Goal: Task Accomplishment & Management: Manage account settings

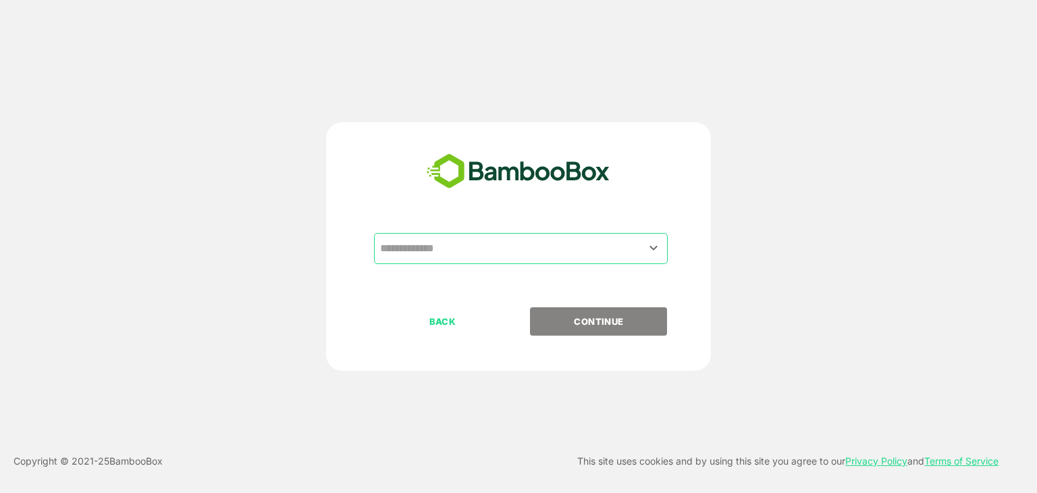
click at [473, 242] on input "text" at bounding box center [521, 249] width 288 height 26
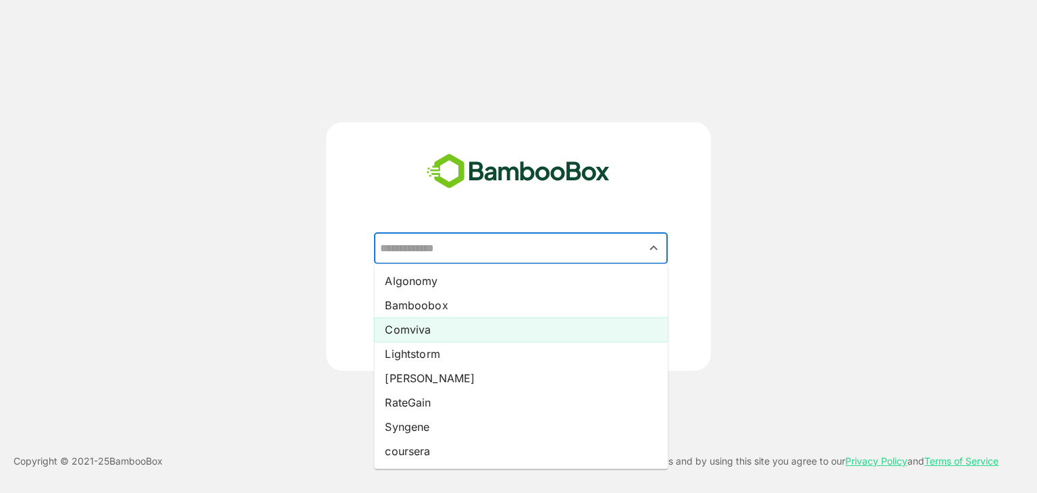
click at [458, 330] on li "Comviva" at bounding box center [521, 329] width 294 height 24
type input "*******"
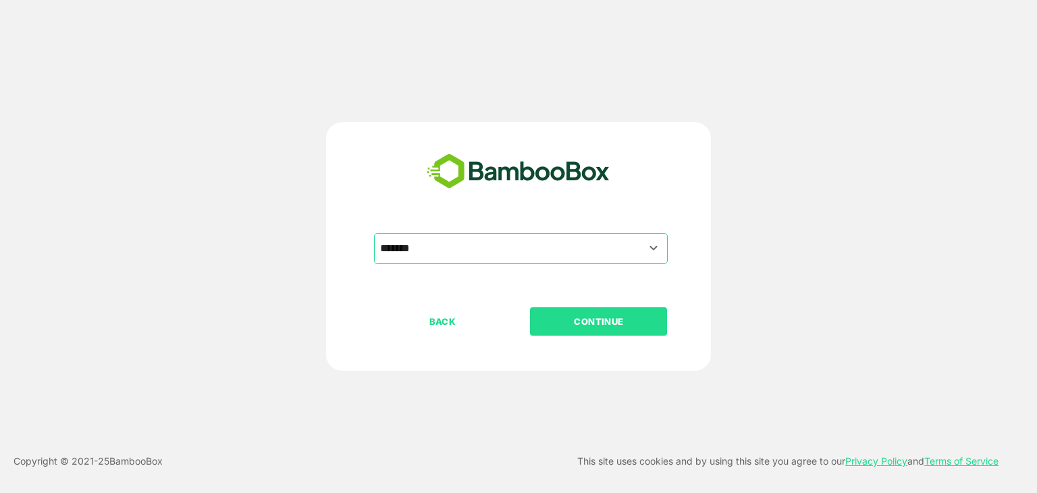
click at [580, 321] on p "CONTINUE" at bounding box center [598, 321] width 135 height 15
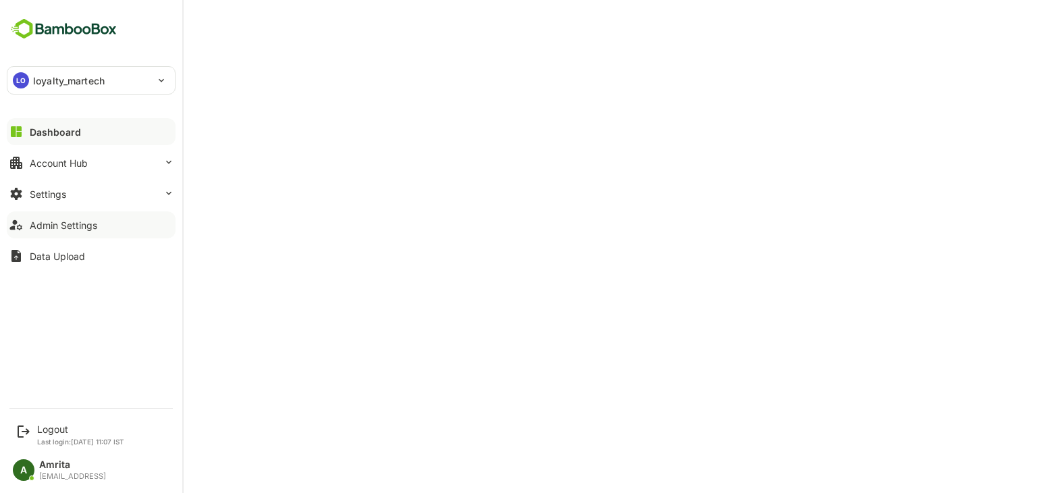
click at [76, 219] on div "Admin Settings" at bounding box center [64, 224] width 68 height 11
click at [157, 190] on button "Settings" at bounding box center [91, 193] width 169 height 27
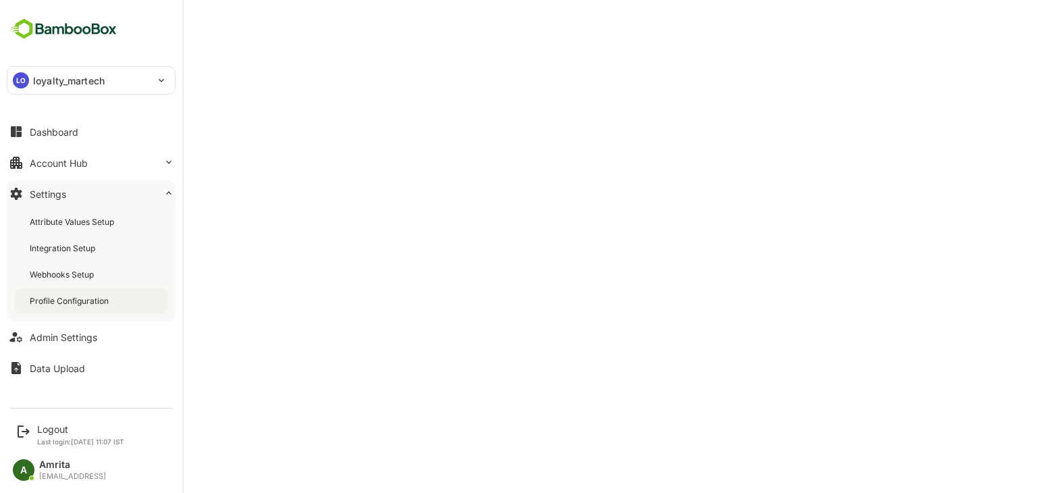
click at [103, 298] on div "Profile Configuration" at bounding box center [71, 300] width 82 height 11
click at [75, 153] on button "Account Hub" at bounding box center [91, 162] width 169 height 27
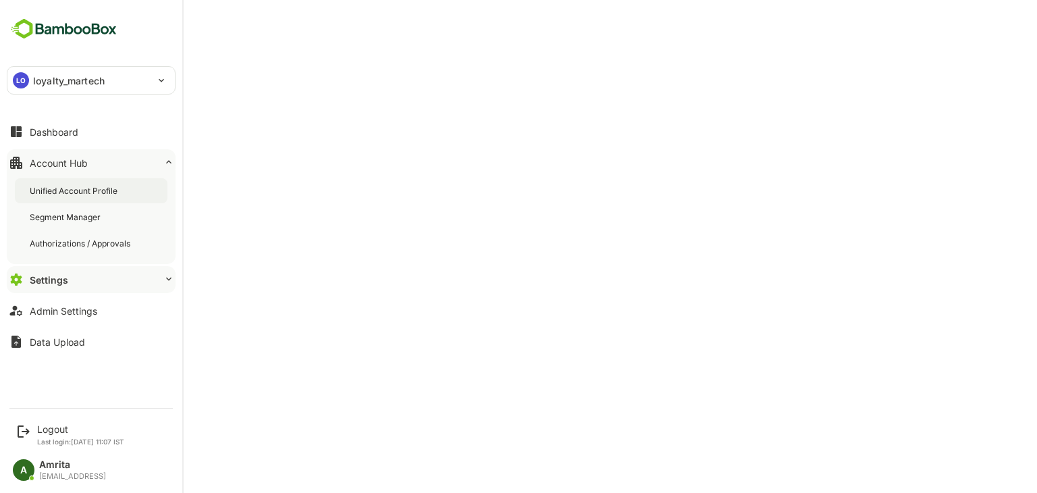
click at [75, 189] on div "Unified Account Profile" at bounding box center [75, 190] width 90 height 11
click at [98, 84] on p "loyalty_martech" at bounding box center [69, 81] width 72 height 14
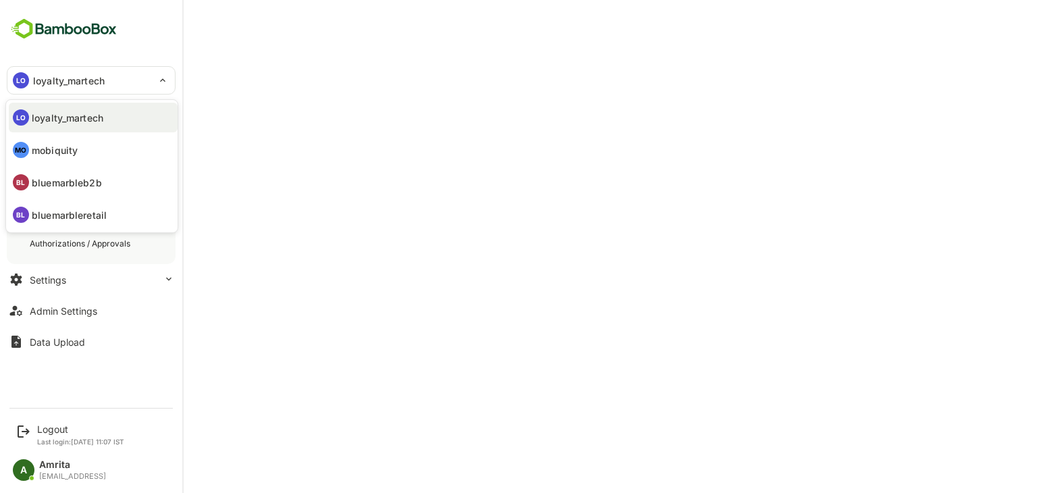
click at [90, 145] on li "MO mobiquity" at bounding box center [93, 150] width 169 height 30
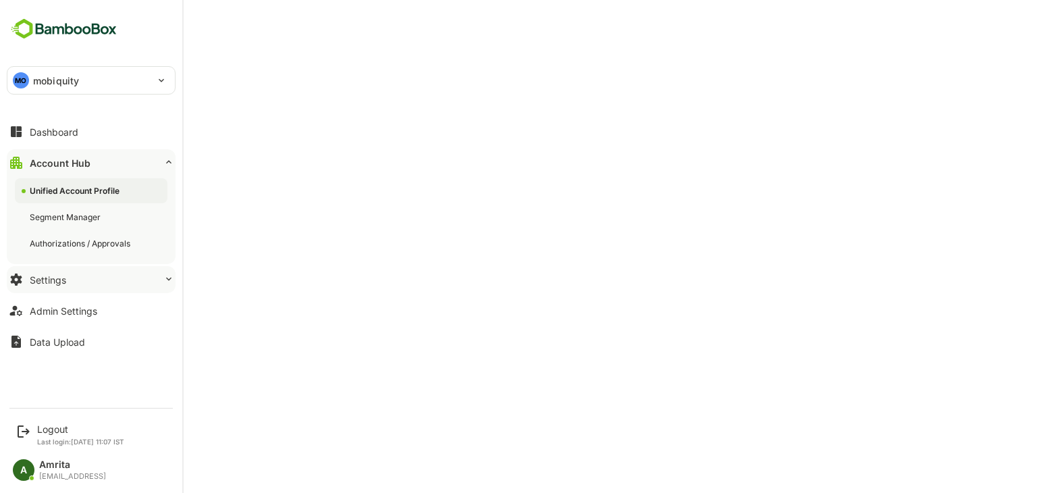
click at [55, 275] on div "Settings" at bounding box center [48, 279] width 36 height 11
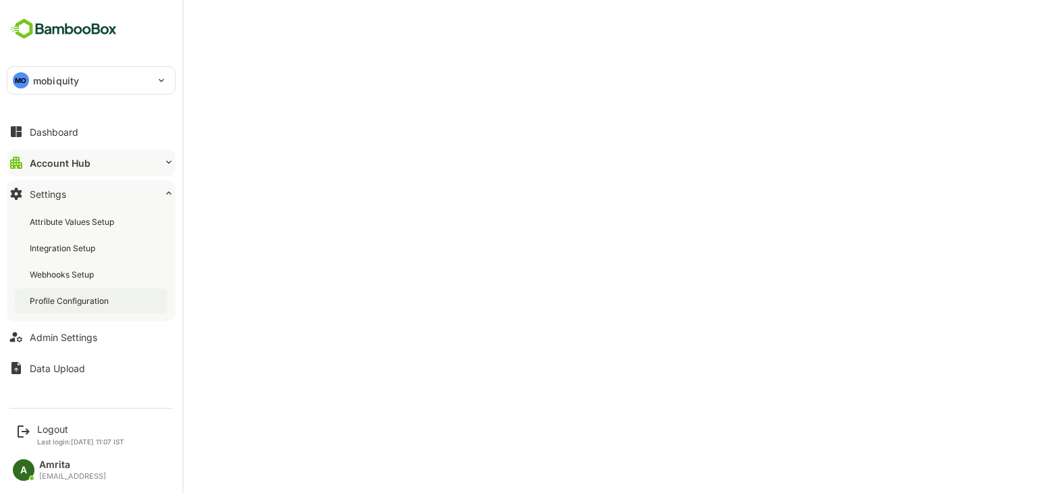
click at [84, 298] on div "Profile Configuration" at bounding box center [71, 300] width 82 height 11
click at [61, 155] on button "Account Hub" at bounding box center [91, 162] width 169 height 27
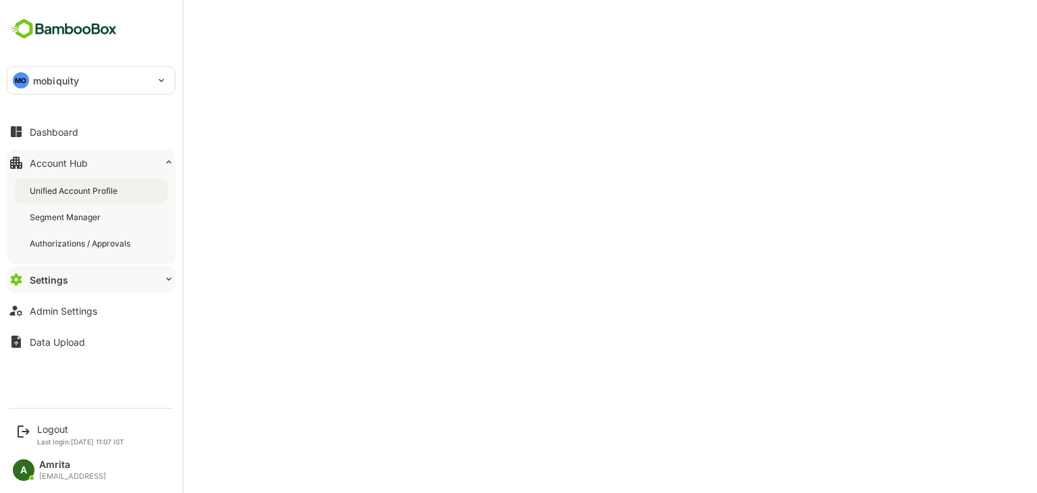
click at [74, 192] on div "Unified Account Profile" at bounding box center [75, 190] width 90 height 11
click at [51, 432] on div "Logout" at bounding box center [80, 428] width 87 height 11
